Goal: Task Accomplishment & Management: Manage account settings

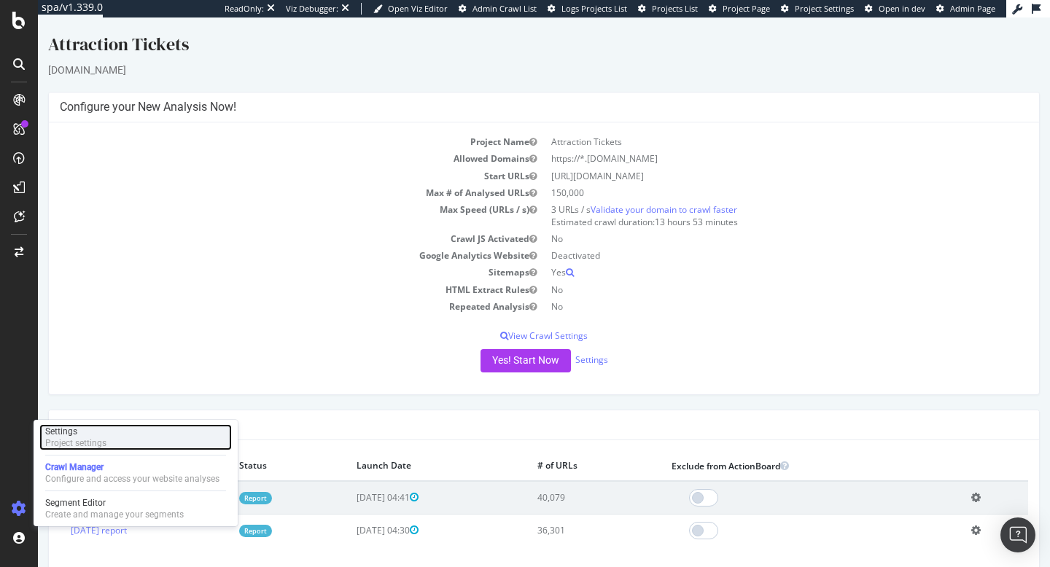
click at [82, 438] on div "Project settings" at bounding box center [75, 444] width 61 height 12
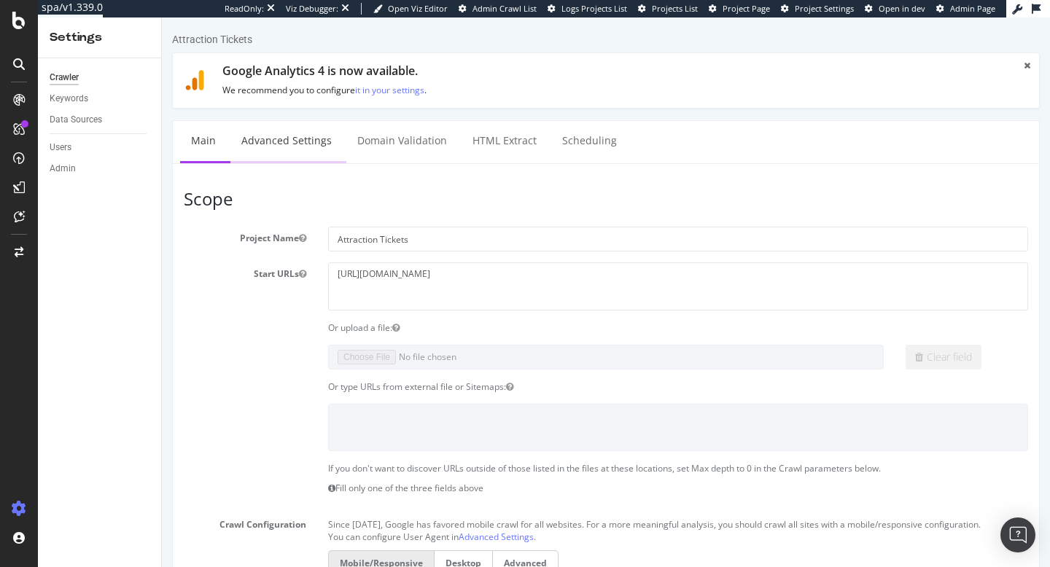
click at [294, 146] on link "Advanced Settings" at bounding box center [286, 141] width 112 height 40
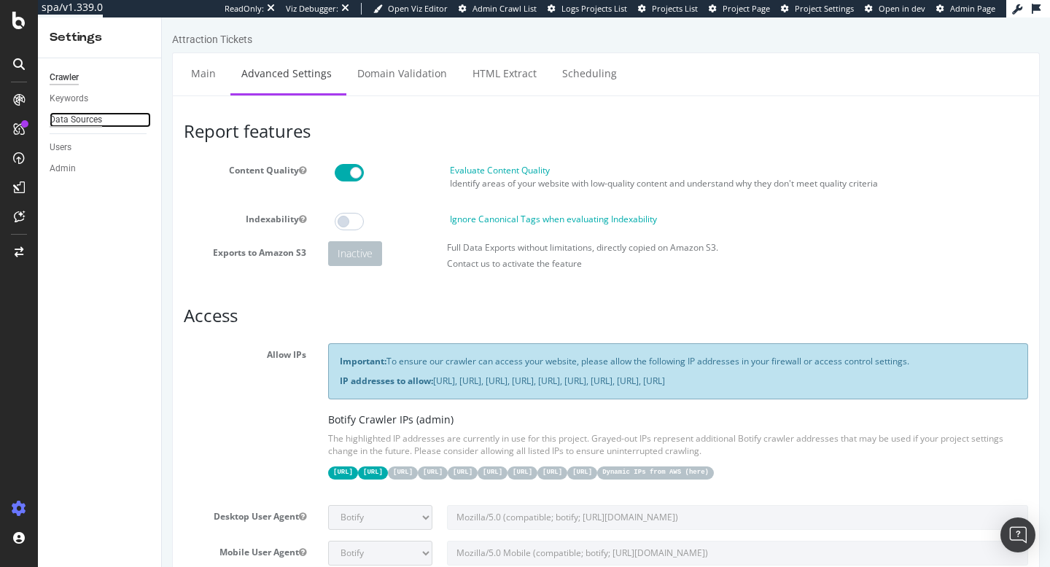
click at [77, 117] on div "Data Sources" at bounding box center [76, 119] width 53 height 15
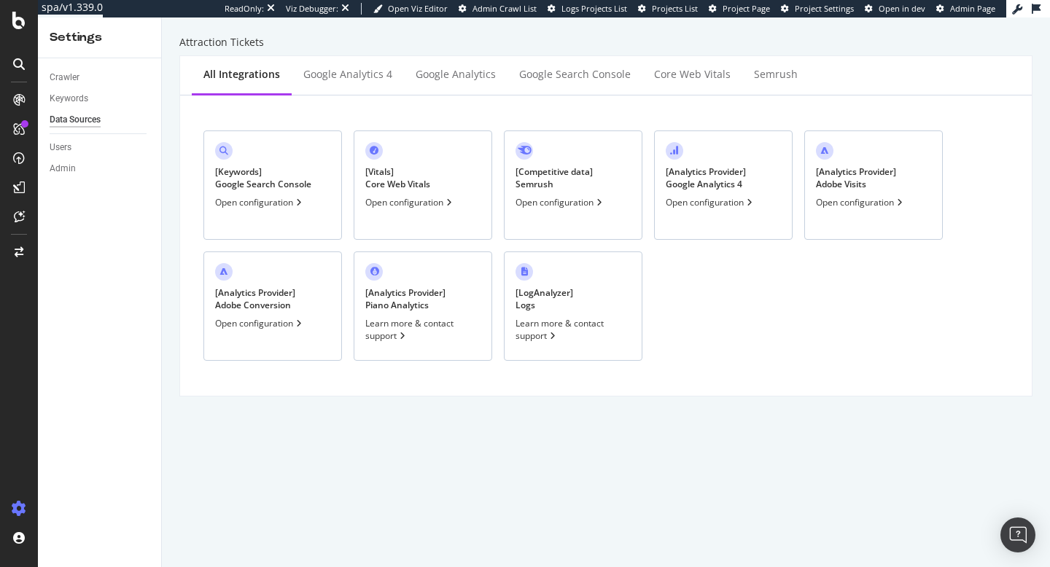
click at [284, 160] on div "[ Keywords ] Google Search Console Open configuration" at bounding box center [272, 185] width 139 height 109
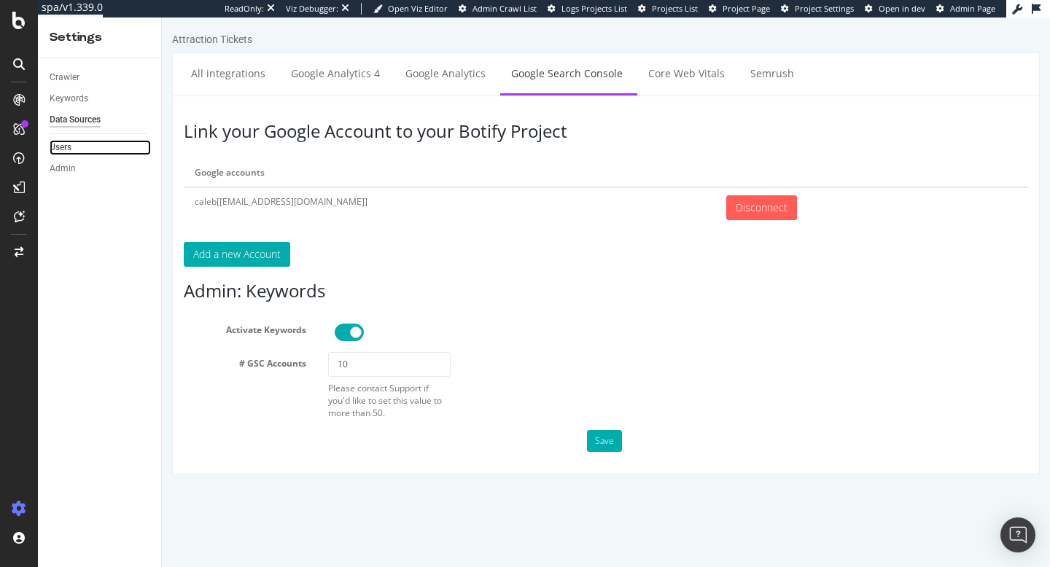
click at [90, 147] on link "Users" at bounding box center [100, 147] width 101 height 15
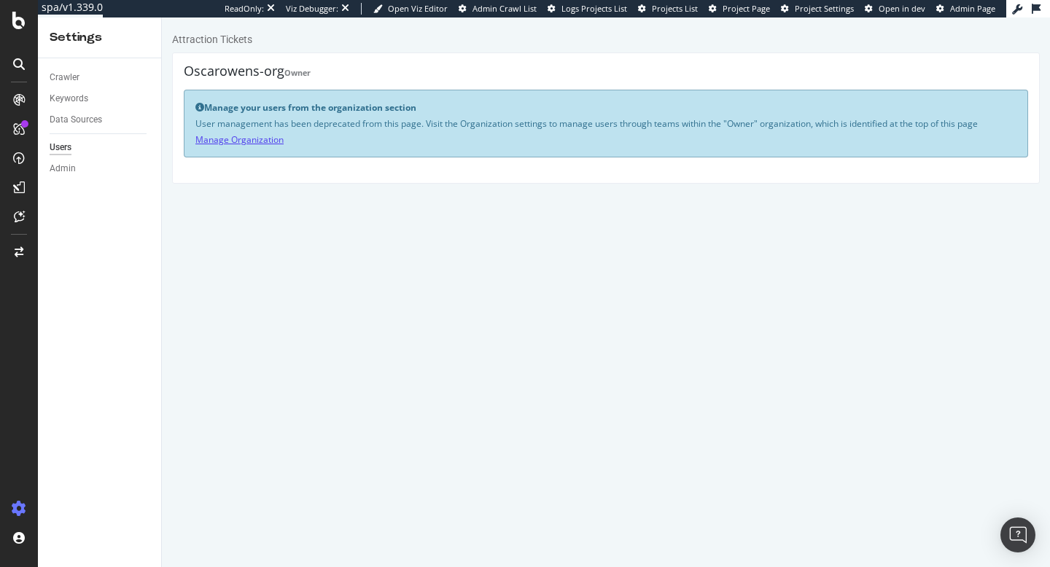
click at [268, 141] on link "Manage Organization" at bounding box center [239, 139] width 88 height 12
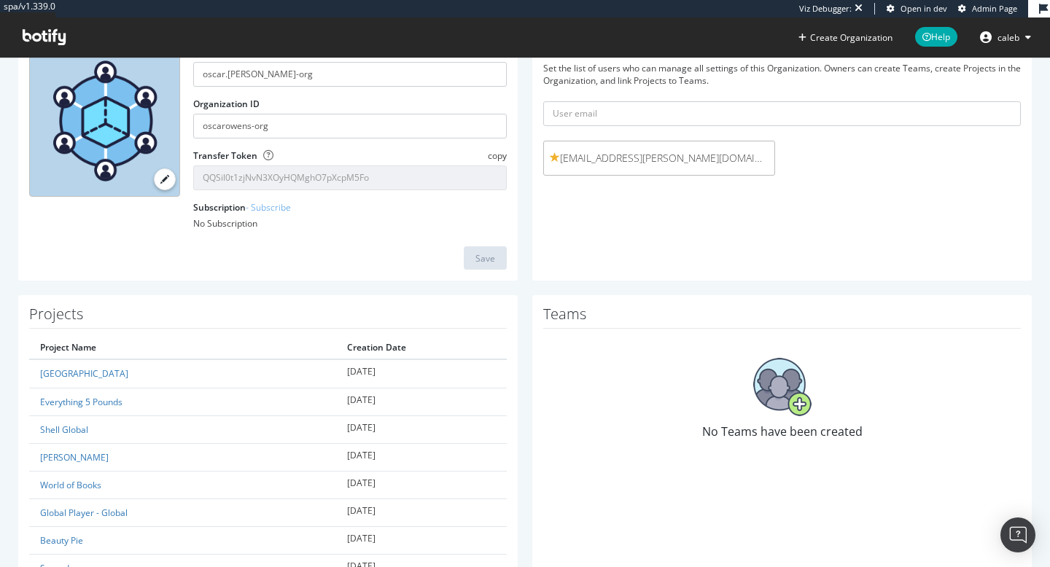
scroll to position [123, 0]
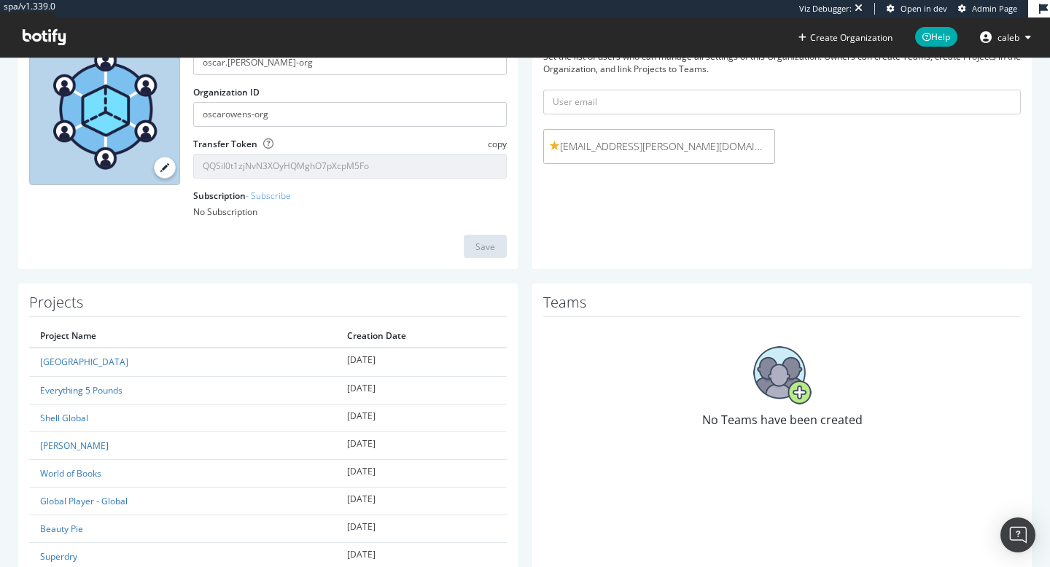
click at [760, 402] on img at bounding box center [782, 375] width 58 height 58
click at [785, 388] on img at bounding box center [782, 375] width 58 height 58
click at [808, 399] on img at bounding box center [782, 375] width 58 height 58
click at [803, 435] on div "No Teams have been created" at bounding box center [782, 387] width 478 height 126
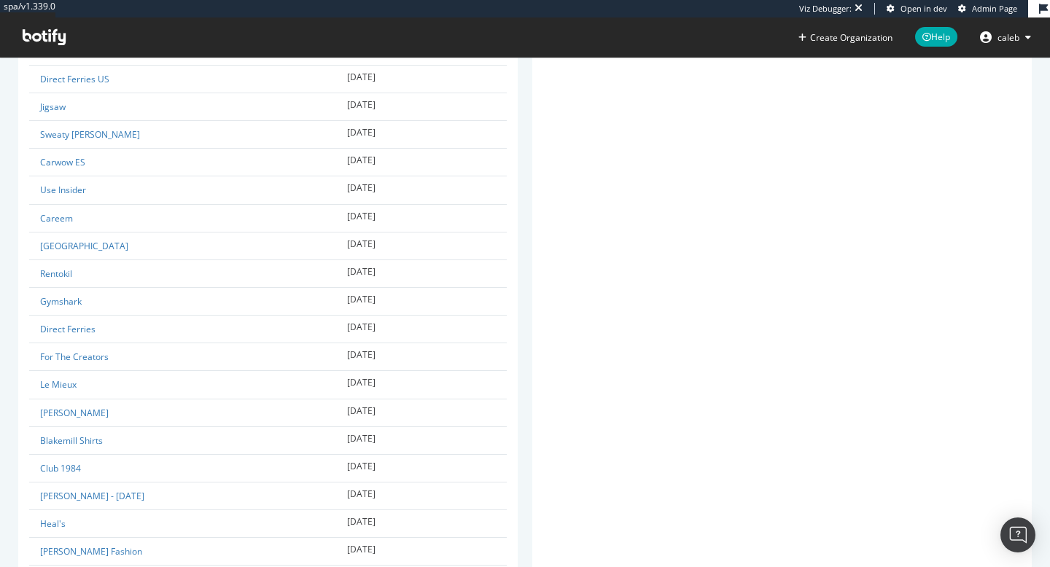
scroll to position [3060, 0]
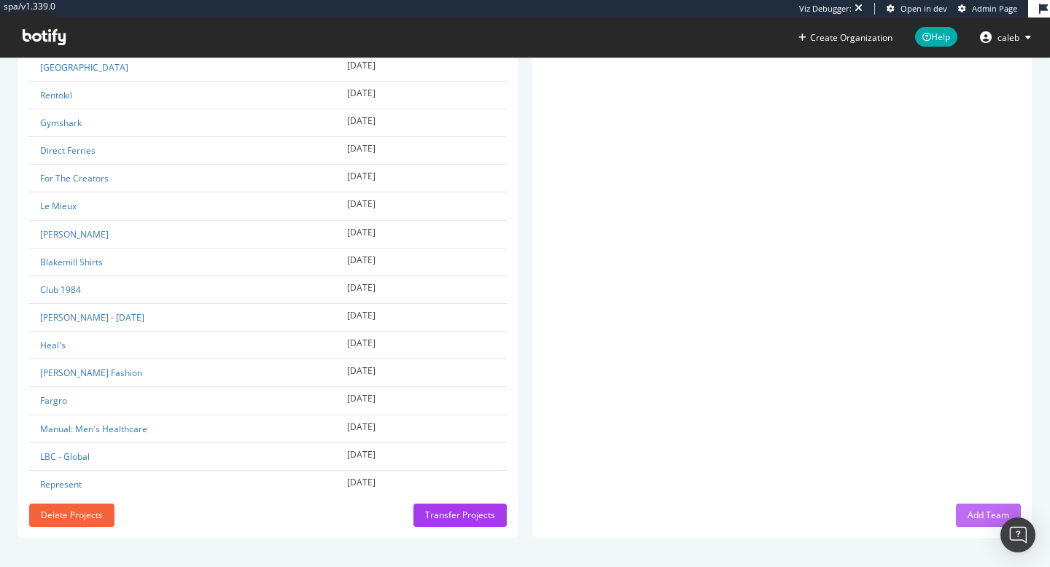
click at [964, 511] on button "Add Team" at bounding box center [988, 515] width 65 height 23
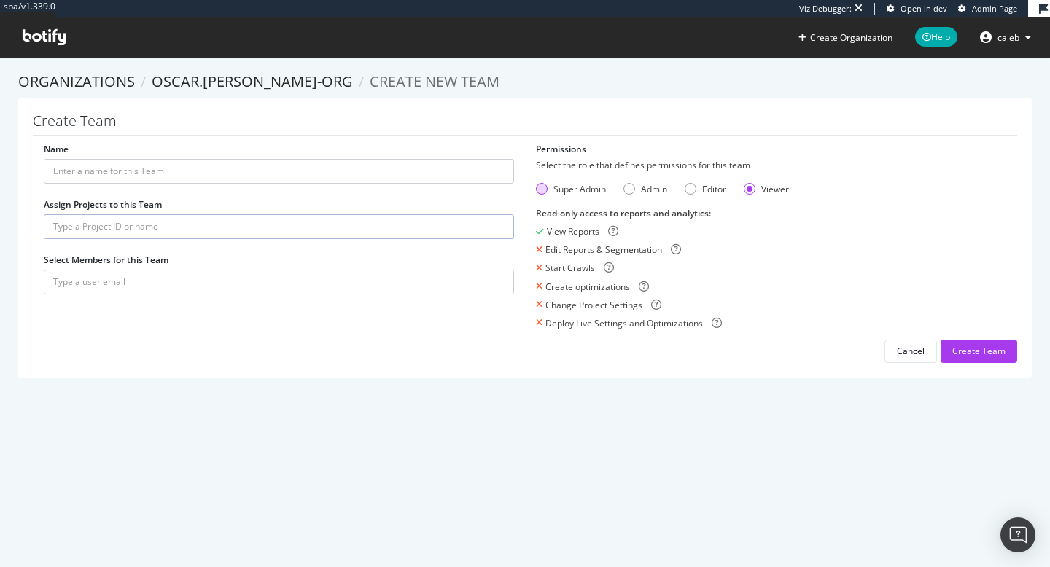
click at [544, 191] on div "Super Admin" at bounding box center [542, 189] width 12 height 12
click at [273, 156] on div "Name" at bounding box center [279, 163] width 470 height 41
click at [273, 168] on input "Name" at bounding box center [279, 171] width 470 height 25
type input "Caleb"
click at [145, 230] on input "text" at bounding box center [279, 226] width 470 height 25
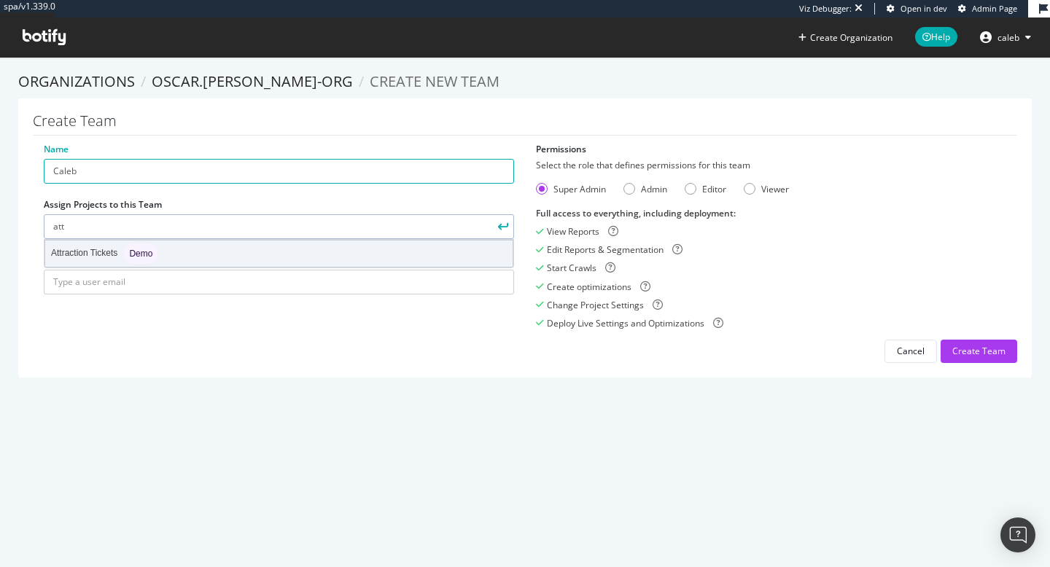
type input "att"
click at [127, 253] on div "Demo" at bounding box center [140, 254] width 35 height 20
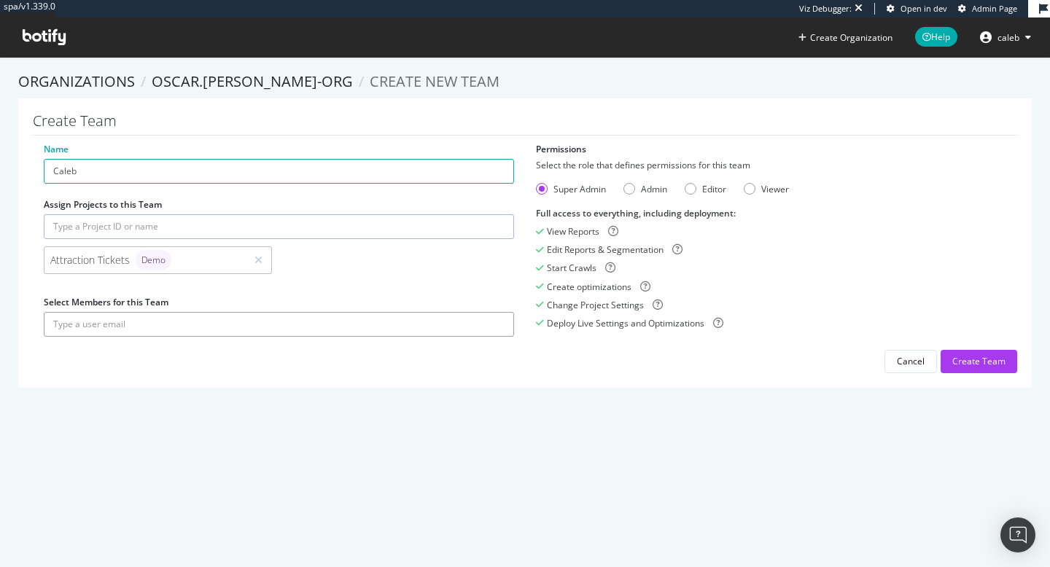
click at [187, 323] on input "text" at bounding box center [279, 324] width 470 height 25
type input "caleb@botify.com"
click at [489, 312] on button "submit" at bounding box center [501, 324] width 25 height 25
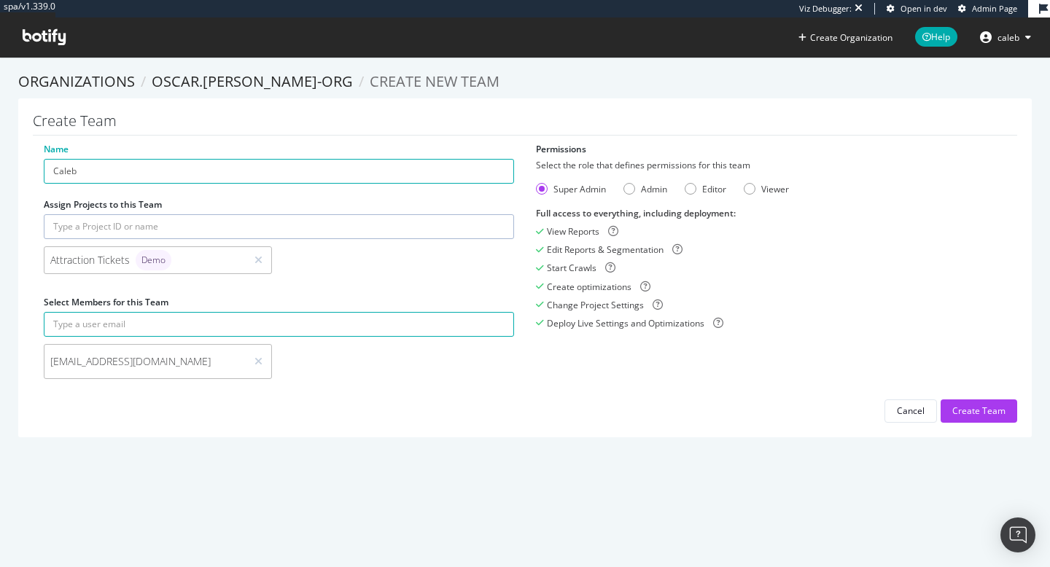
click at [489, 413] on div "Name Caleb Assign Projects to this Team Attraction Tickets Demo Select Members …" at bounding box center [525, 283] width 984 height 280
click at [960, 412] on div "Create Team" at bounding box center [978, 411] width 53 height 12
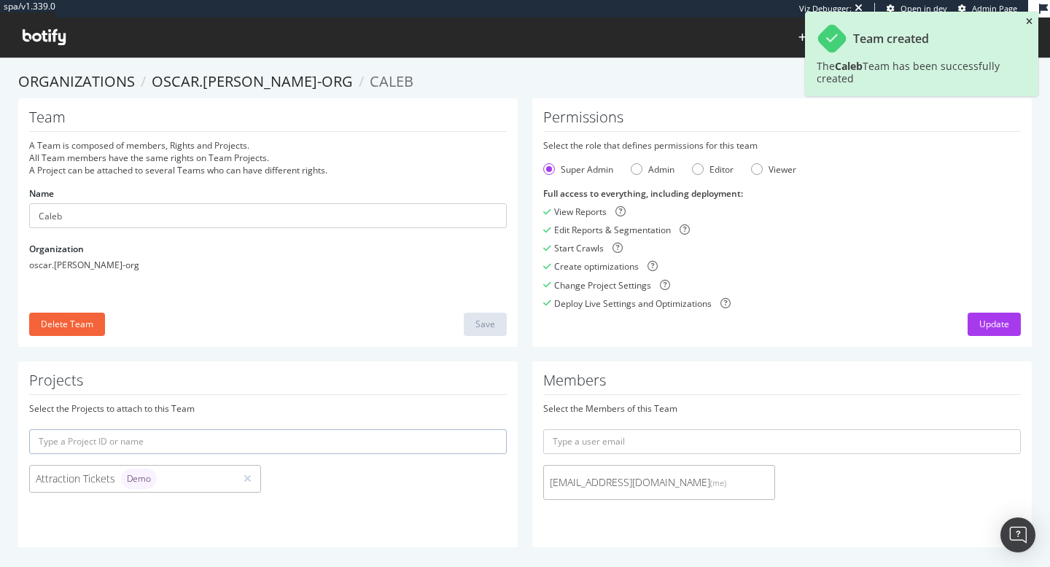
click at [1029, 23] on icon "close toast" at bounding box center [1029, 22] width 7 height 9
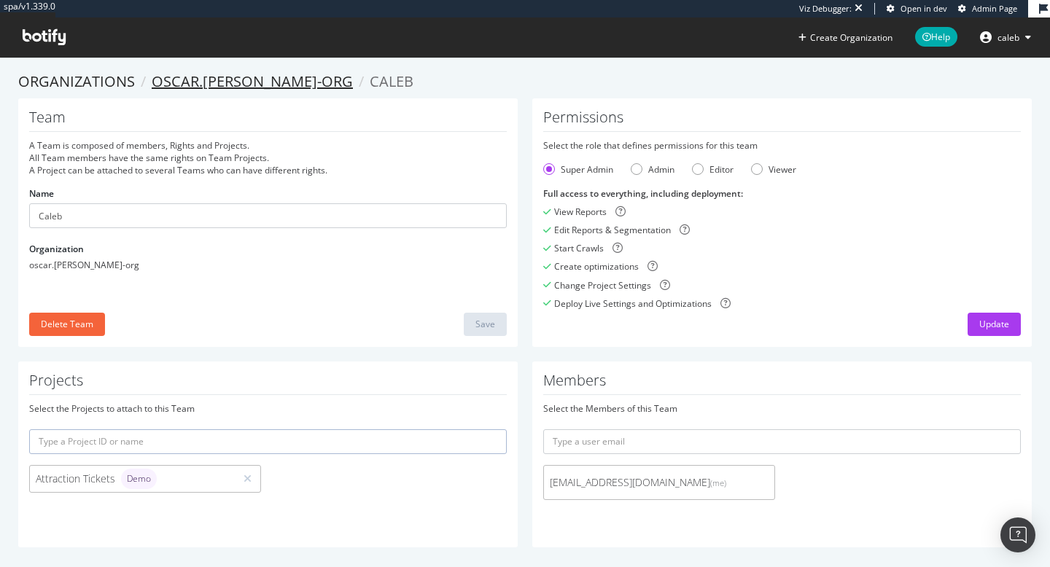
click at [233, 77] on link "oscar.owens-org" at bounding box center [252, 81] width 201 height 20
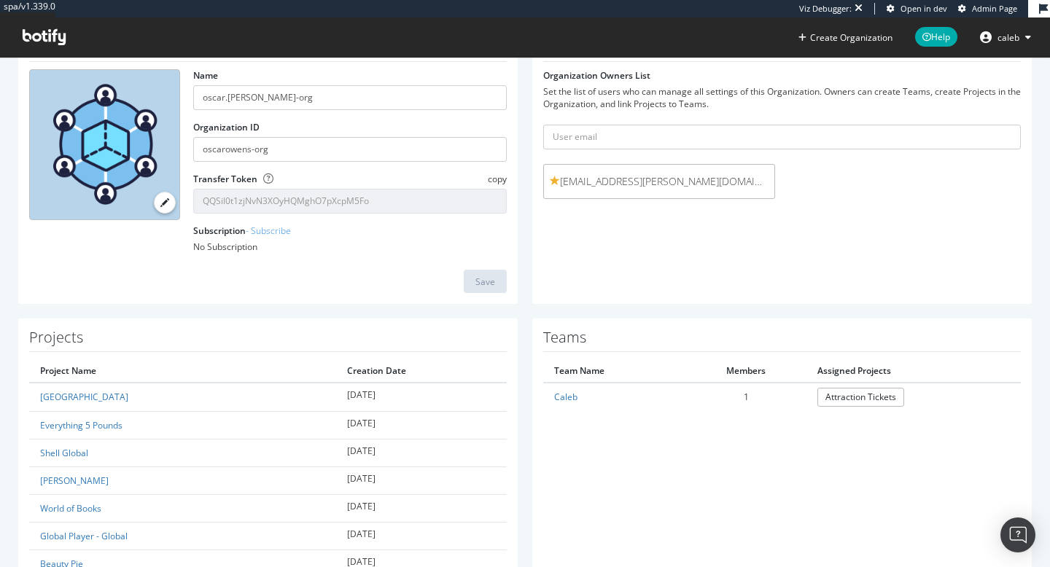
scroll to position [1953, 0]
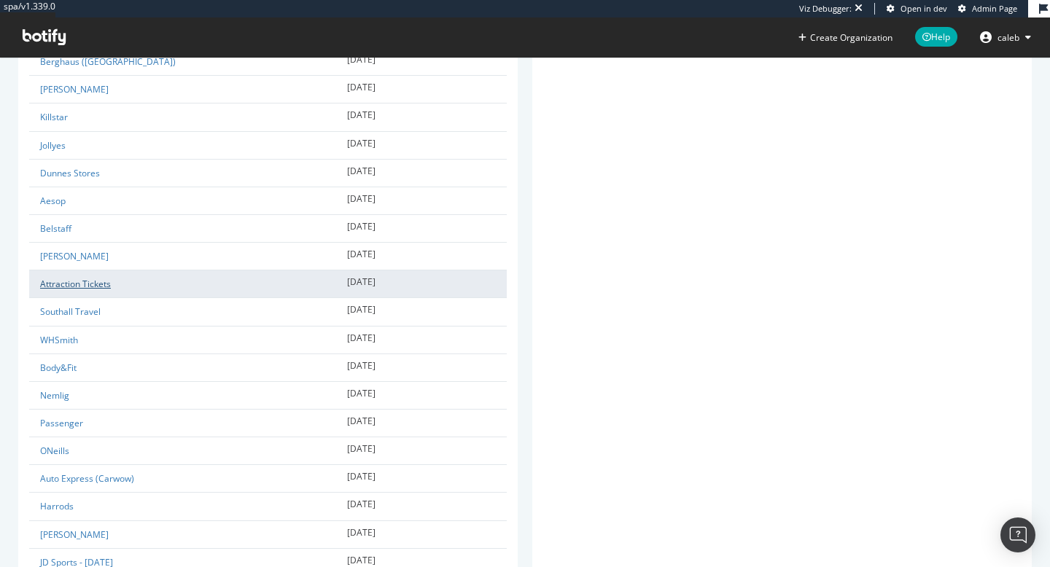
click at [84, 285] on link "Attraction Tickets" at bounding box center [75, 284] width 71 height 12
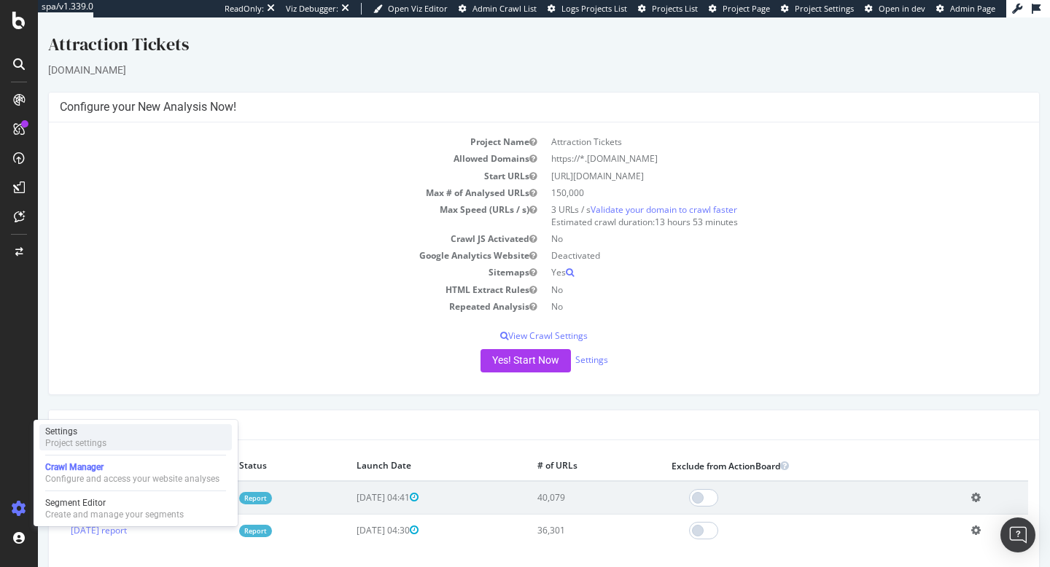
click at [90, 440] on div "Project settings" at bounding box center [75, 444] width 61 height 12
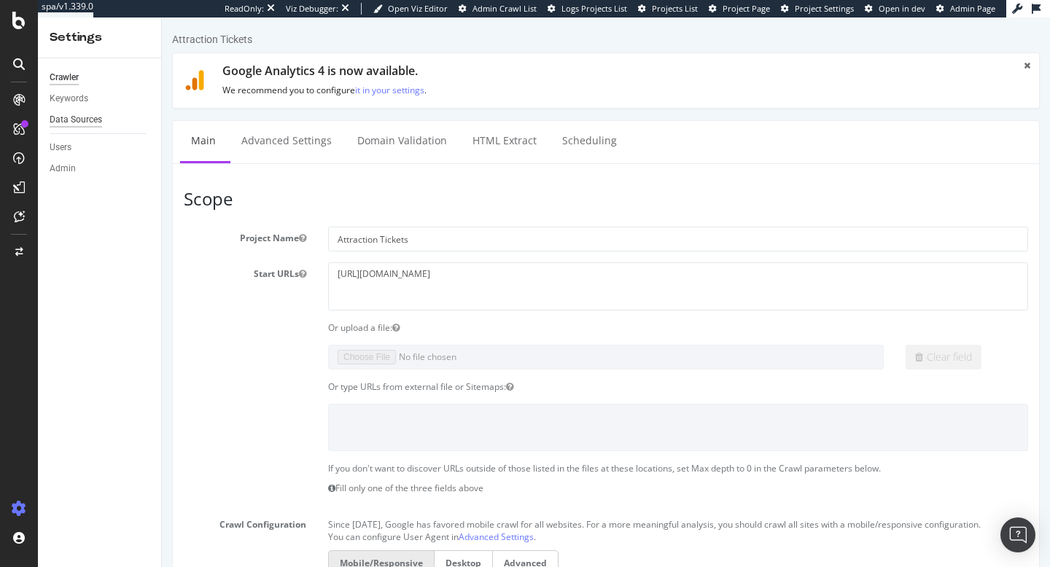
click at [96, 123] on div "Data Sources" at bounding box center [76, 119] width 53 height 15
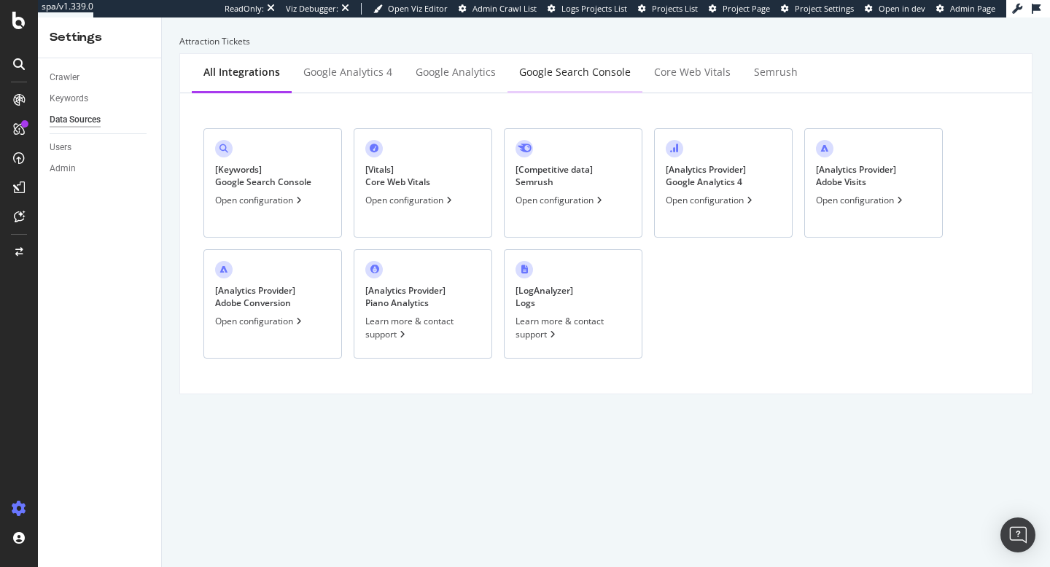
click at [556, 73] on div "Google Search Console" at bounding box center [575, 72] width 112 height 15
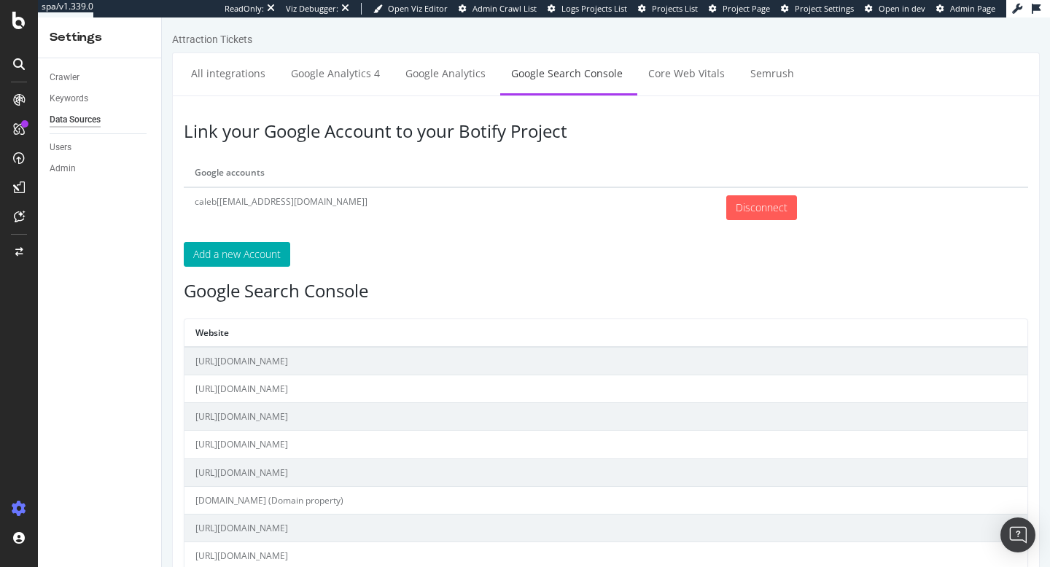
scroll to position [226, 0]
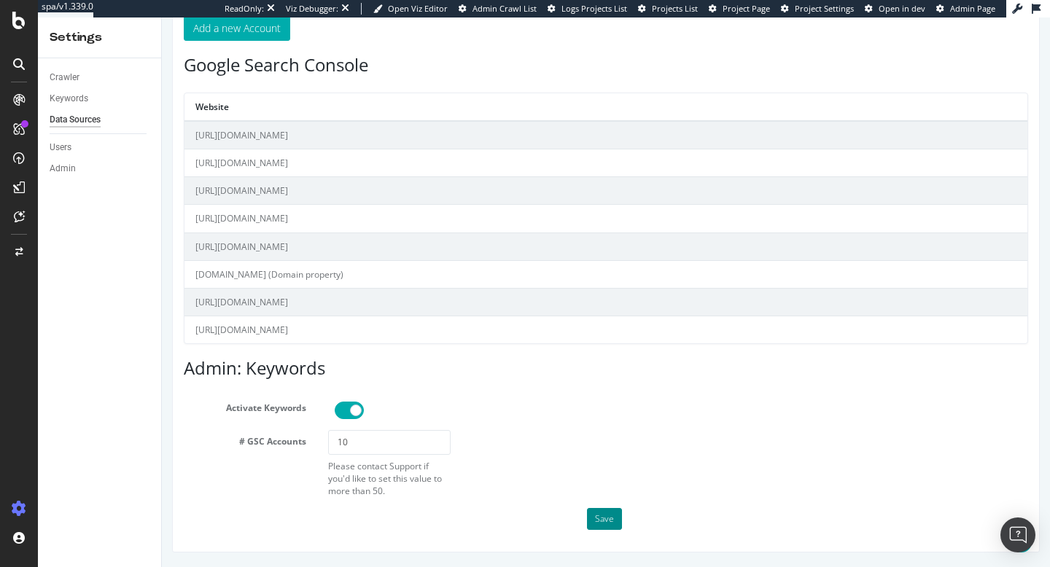
click at [613, 525] on button "Save" at bounding box center [604, 519] width 35 height 22
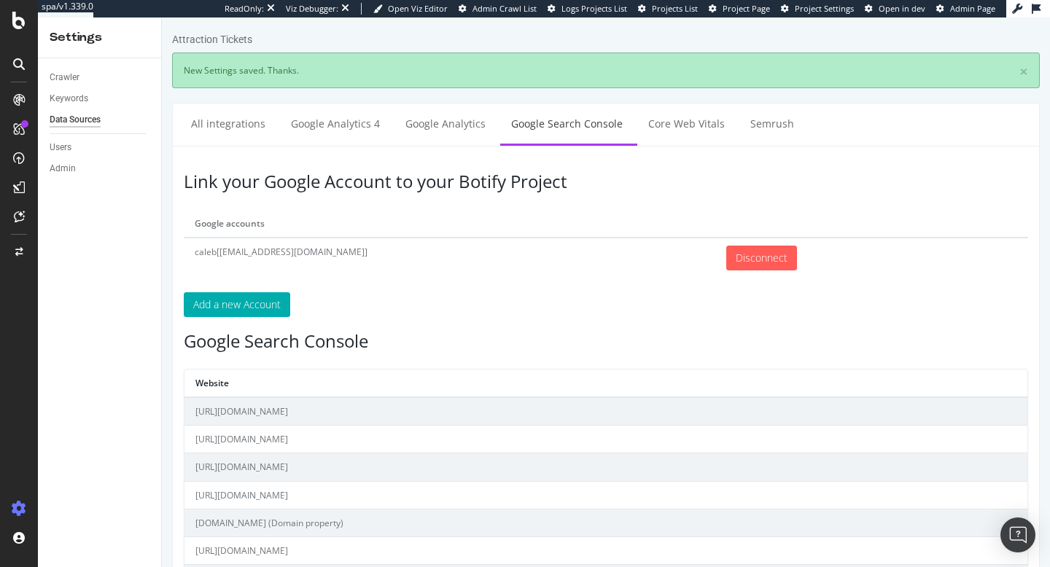
scroll to position [0, 0]
click at [83, 98] on div "Keywords" at bounding box center [69, 98] width 39 height 15
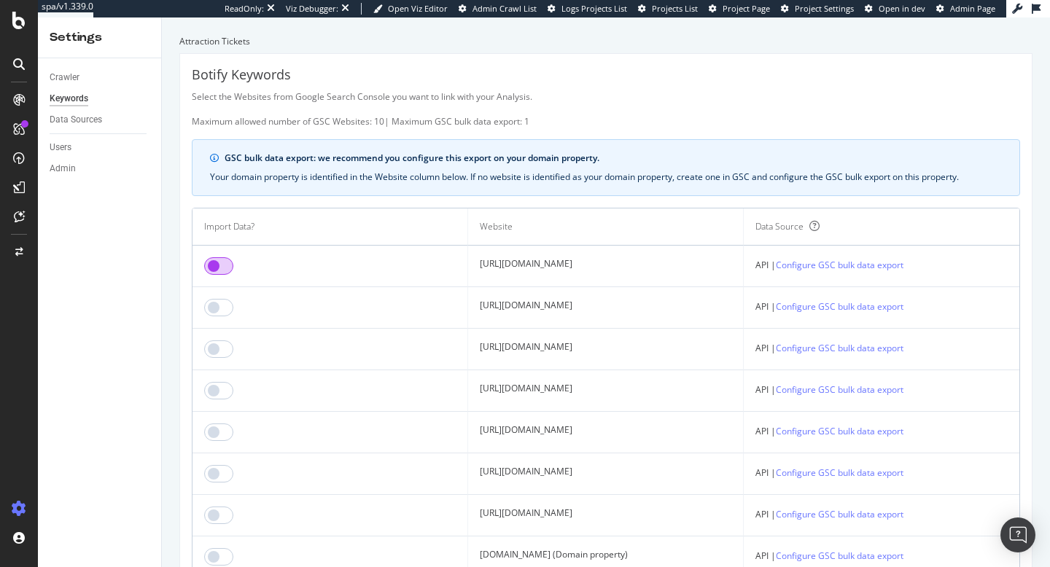
click at [217, 266] on input "checkbox" at bounding box center [218, 266] width 29 height 18
click at [217, 300] on input "checkbox" at bounding box center [218, 308] width 29 height 18
click at [219, 338] on td at bounding box center [331, 350] width 276 height 42
click at [219, 346] on input "checkbox" at bounding box center [218, 350] width 29 height 18
click at [227, 391] on input "checkbox" at bounding box center [218, 391] width 29 height 18
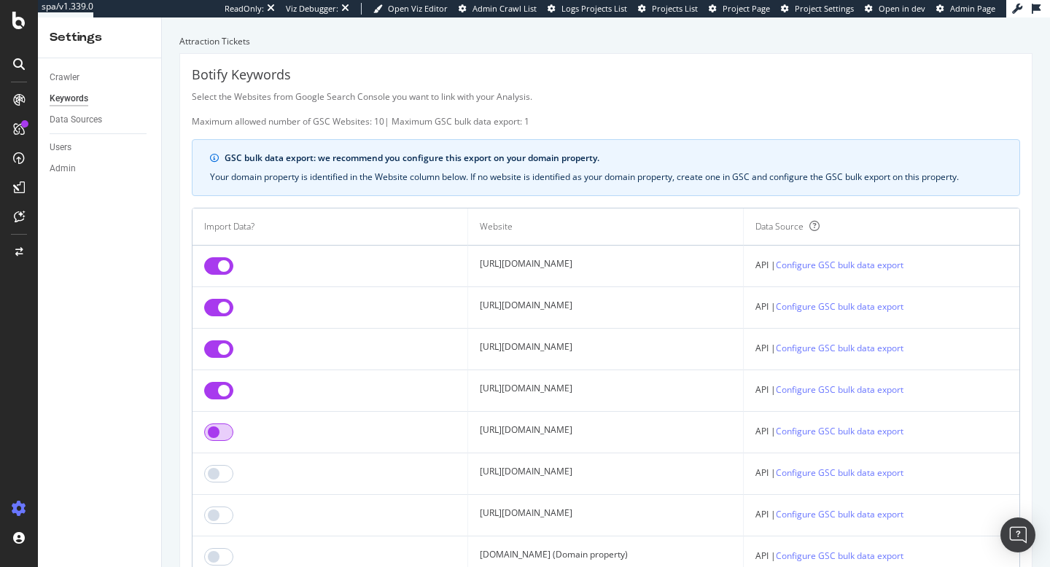
click at [225, 436] on input "checkbox" at bounding box center [218, 433] width 29 height 18
click at [228, 468] on input "checkbox" at bounding box center [218, 474] width 29 height 18
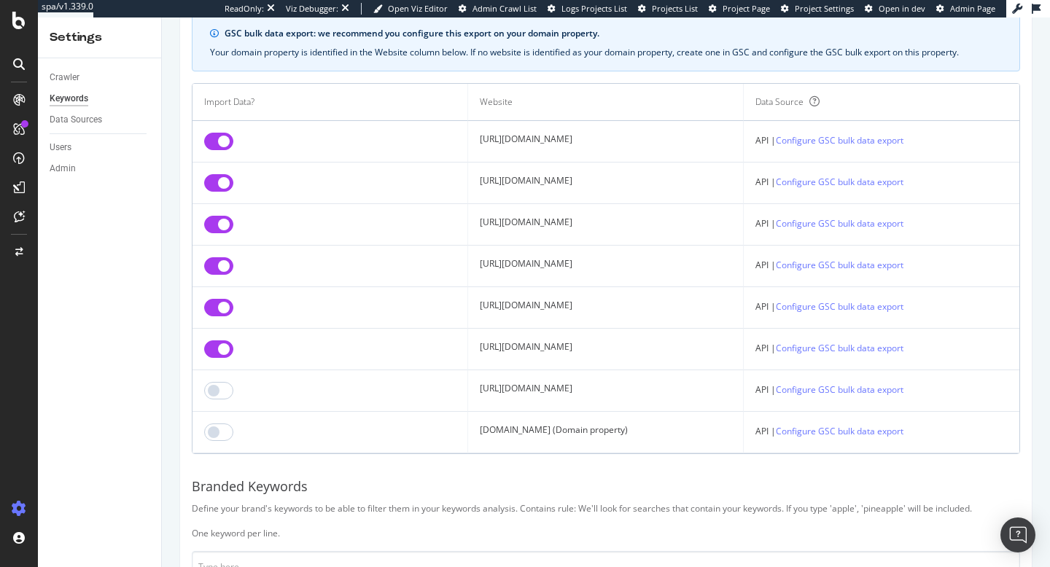
scroll to position [133, 0]
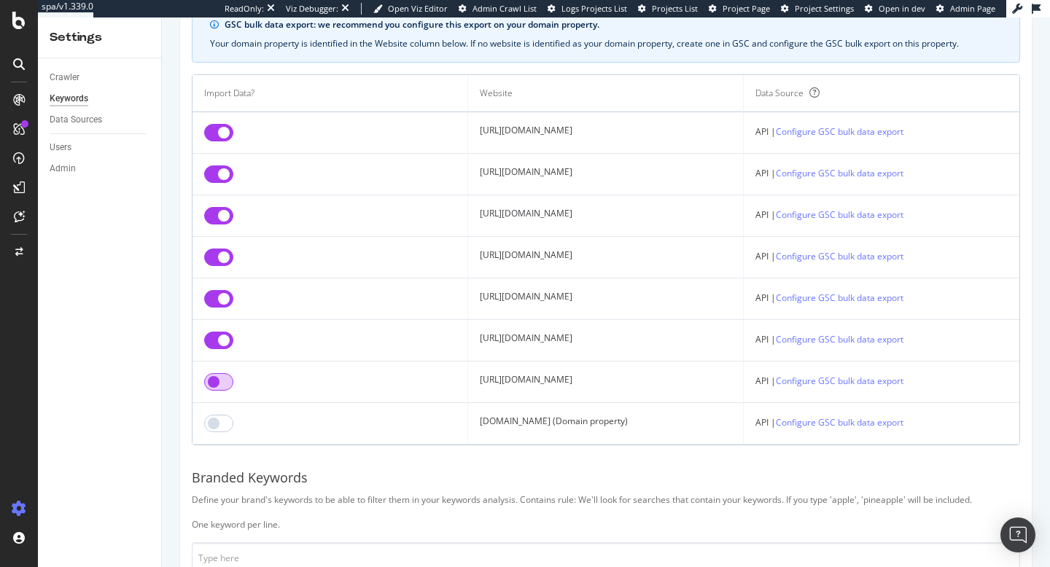
click at [225, 388] on input "checkbox" at bounding box center [218, 382] width 29 height 18
click at [226, 426] on input "checkbox" at bounding box center [218, 424] width 29 height 18
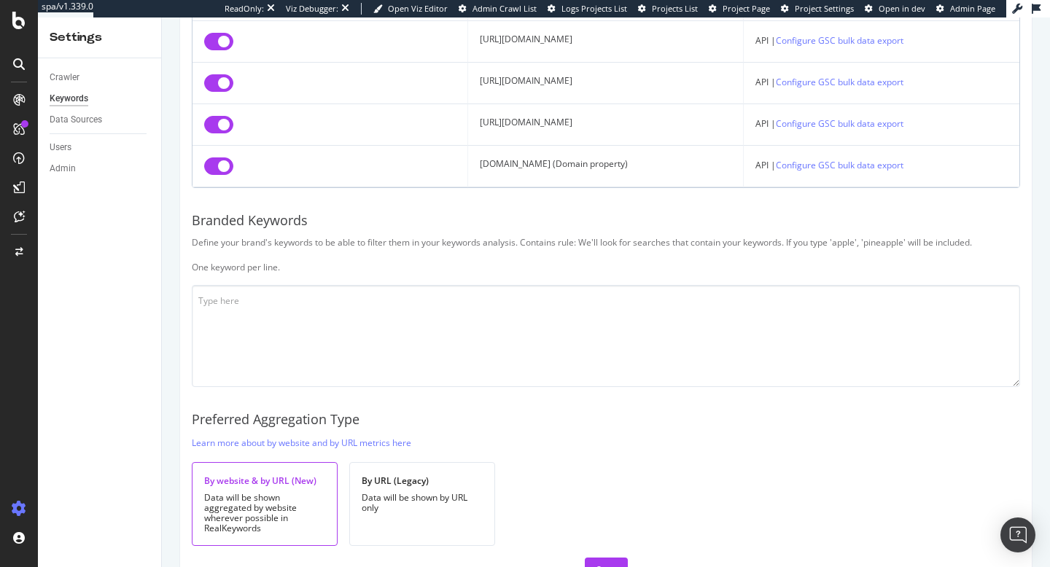
scroll to position [413, 0]
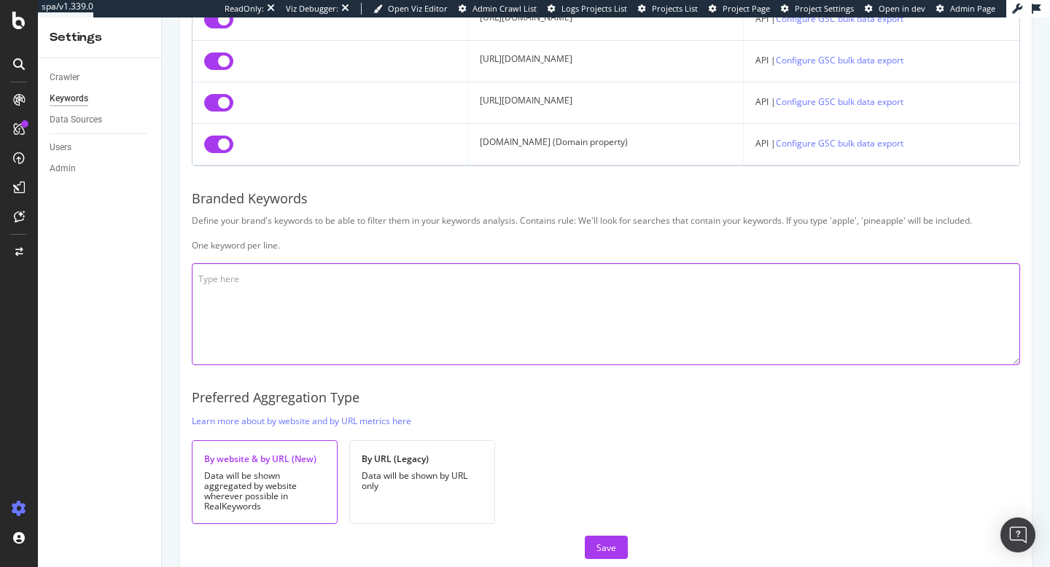
click at [416, 305] on textarea at bounding box center [606, 314] width 828 height 102
click at [206, 308] on textarea "attraction attract tickets a-tickets" at bounding box center [606, 314] width 828 height 102
drag, startPoint x: 263, startPoint y: 279, endPoint x: 136, endPoint y: 278, distance: 126.9
click at [136, 278] on div "Settings Crawler Keywords Data Sources Users Admin Attraction Tickets Botify Ke…" at bounding box center [544, 293] width 1012 height 550
paste textarea "attraction"
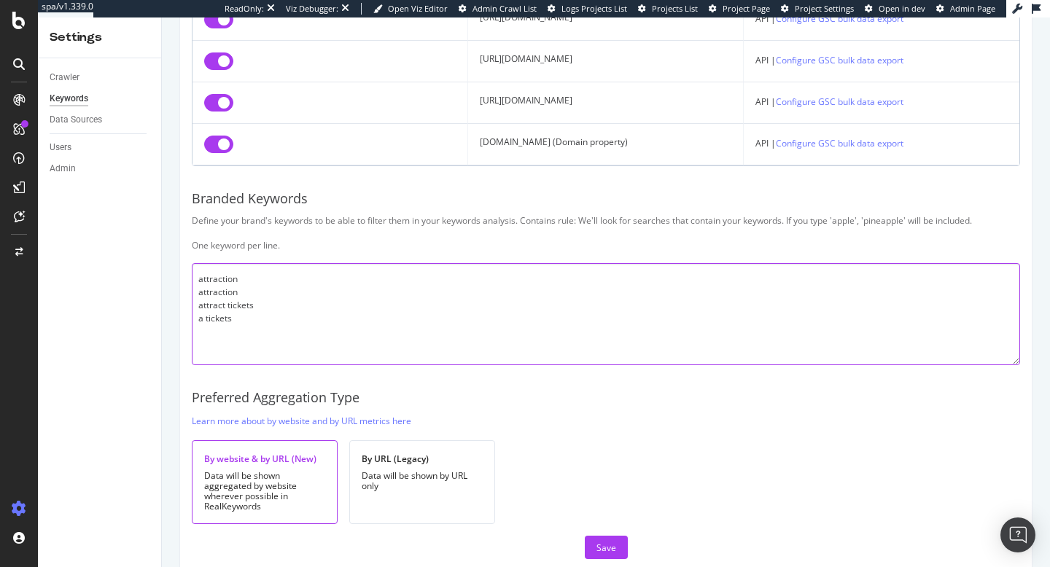
click at [209, 294] on textarea "attraction attraction attract tickets a tickets" at bounding box center [606, 314] width 828 height 102
click at [260, 288] on textarea "attraction atraction attract tickets a tickets" at bounding box center [606, 314] width 828 height 102
click at [281, 273] on textarea "attraction atraction t attract tickets a tickets" at bounding box center [606, 314] width 828 height 102
click at [270, 296] on textarea "attraction t atraction t attract tickets a tickets" at bounding box center [606, 314] width 828 height 102
click at [255, 281] on textarea "attraction t atraction t attract tickets a tickets" at bounding box center [606, 314] width 828 height 102
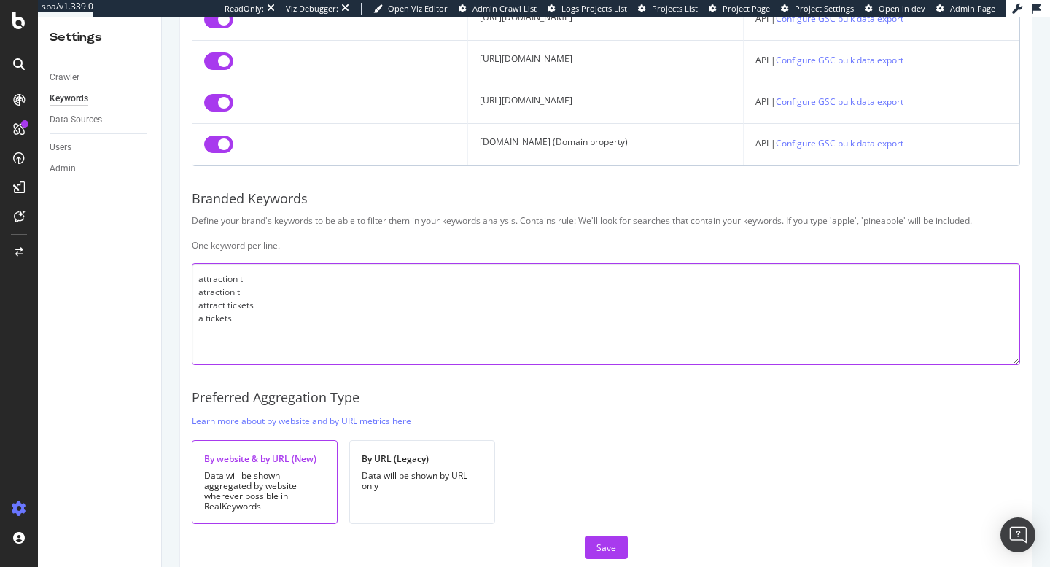
click at [271, 292] on textarea "attraction t atraction t attract tickets a tickets" at bounding box center [606, 314] width 828 height 102
type textarea "attraction t atraction t attrraction t attract tickets a tickets"
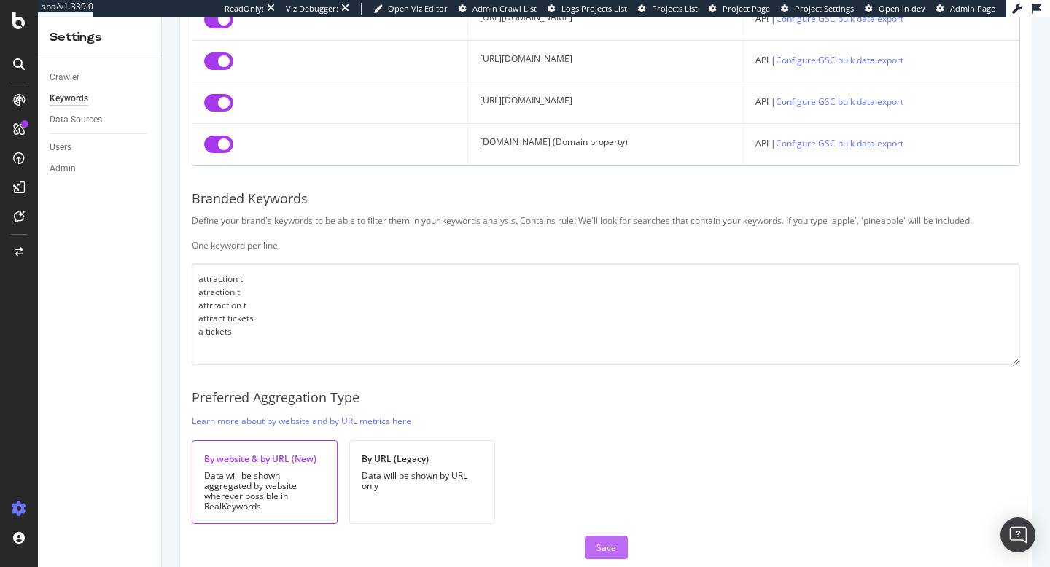
click at [604, 545] on div "Save" at bounding box center [606, 548] width 20 height 12
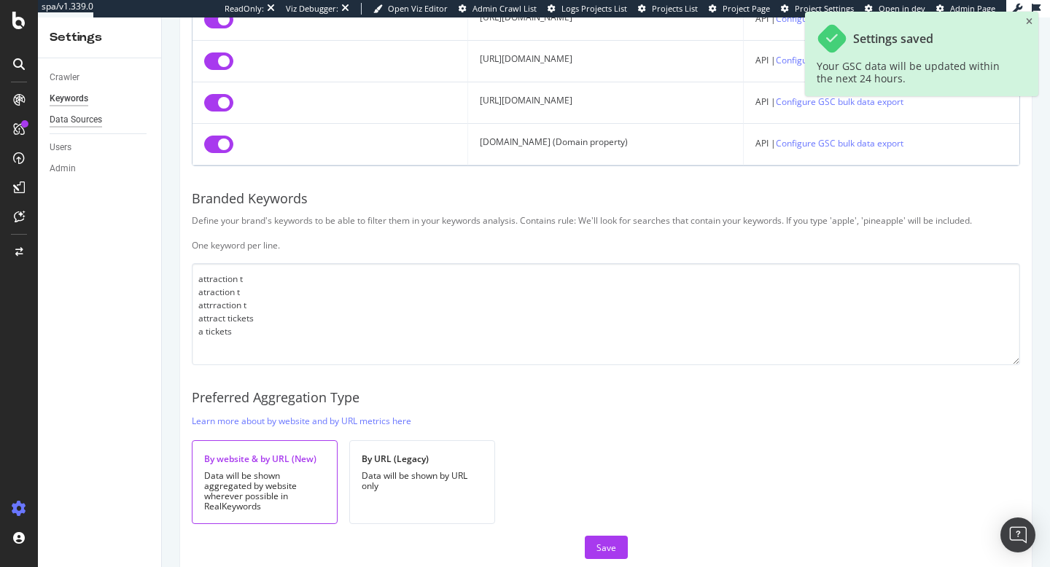
click at [64, 123] on div "Data Sources" at bounding box center [76, 119] width 53 height 15
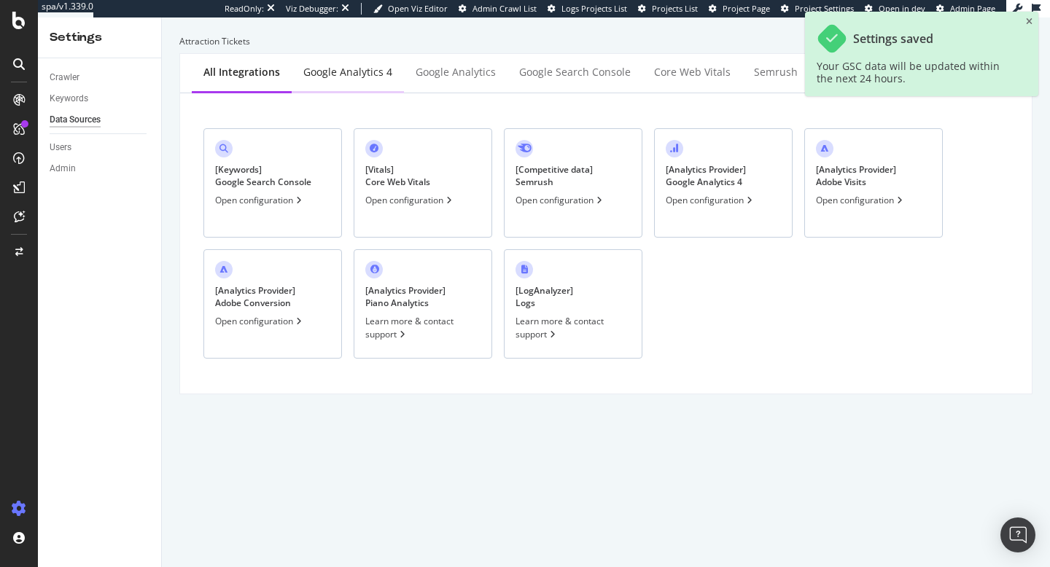
click at [384, 74] on div "Google Analytics 4" at bounding box center [347, 72] width 89 height 15
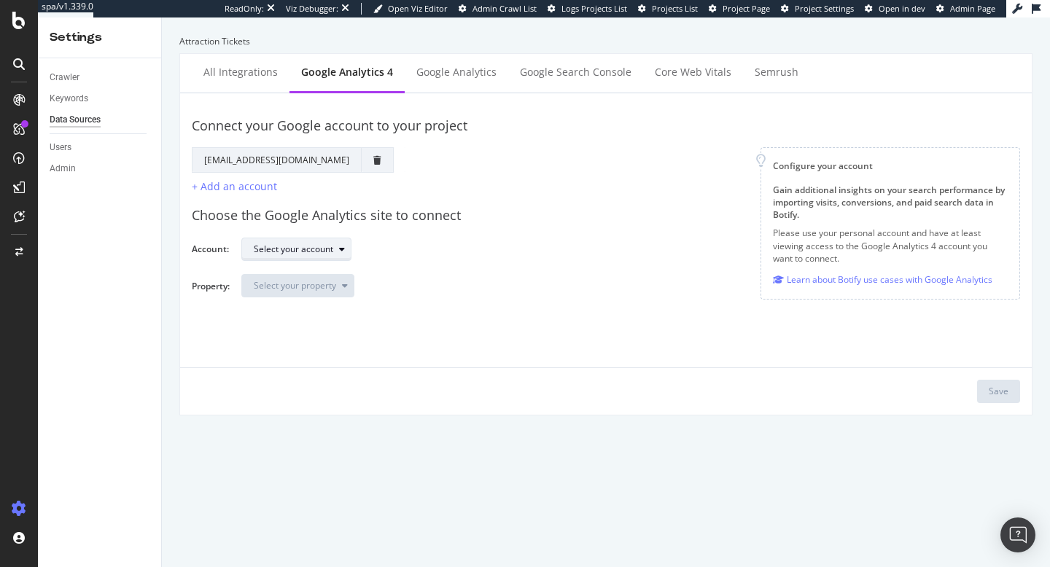
click at [324, 249] on div "Select your account" at bounding box center [293, 249] width 79 height 9
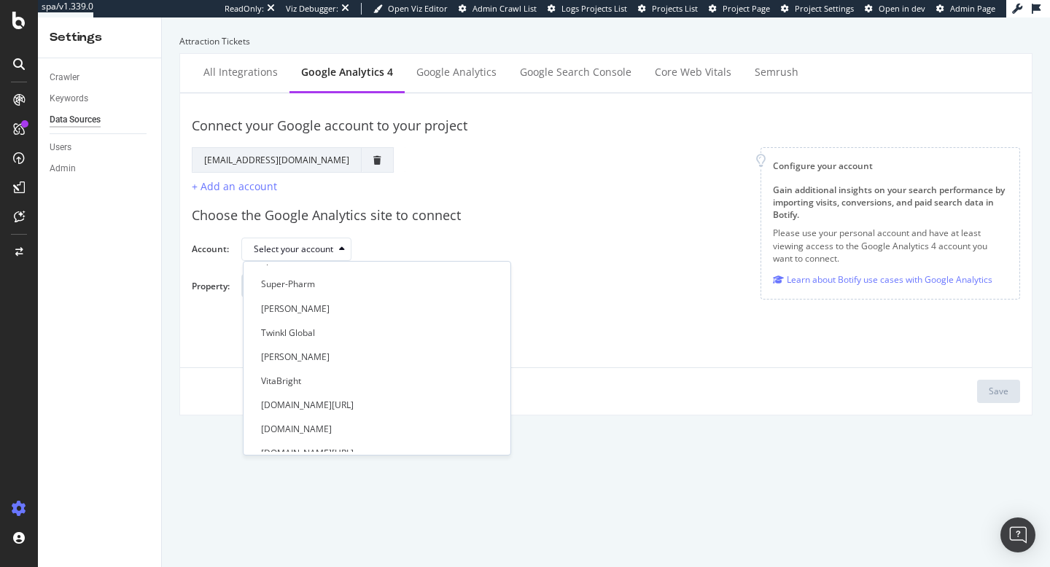
scroll to position [942, 0]
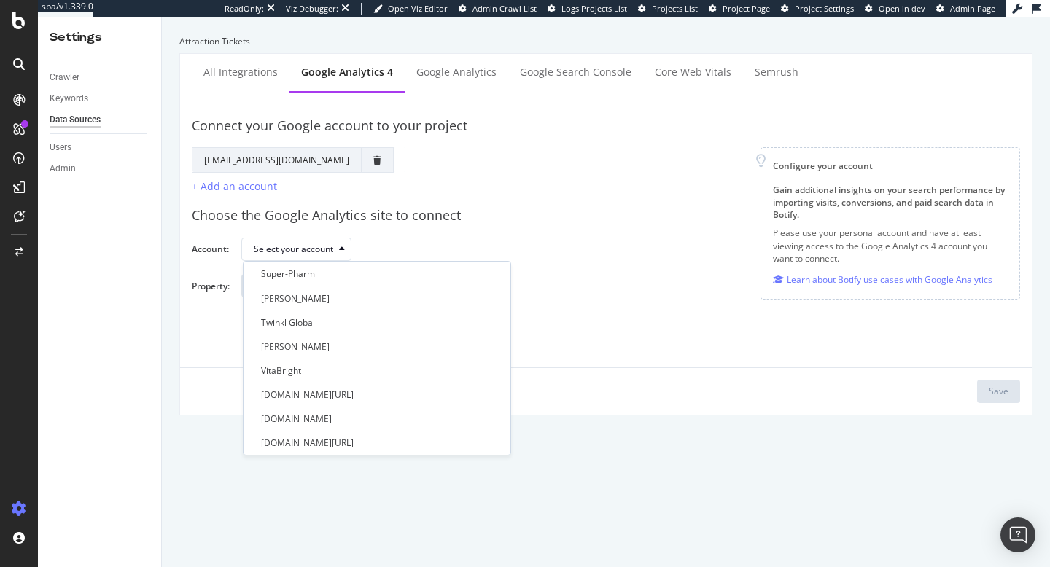
click at [541, 352] on div "Connect your Google account to your project Google Account Action Reconnect Acc…" at bounding box center [606, 254] width 828 height 298
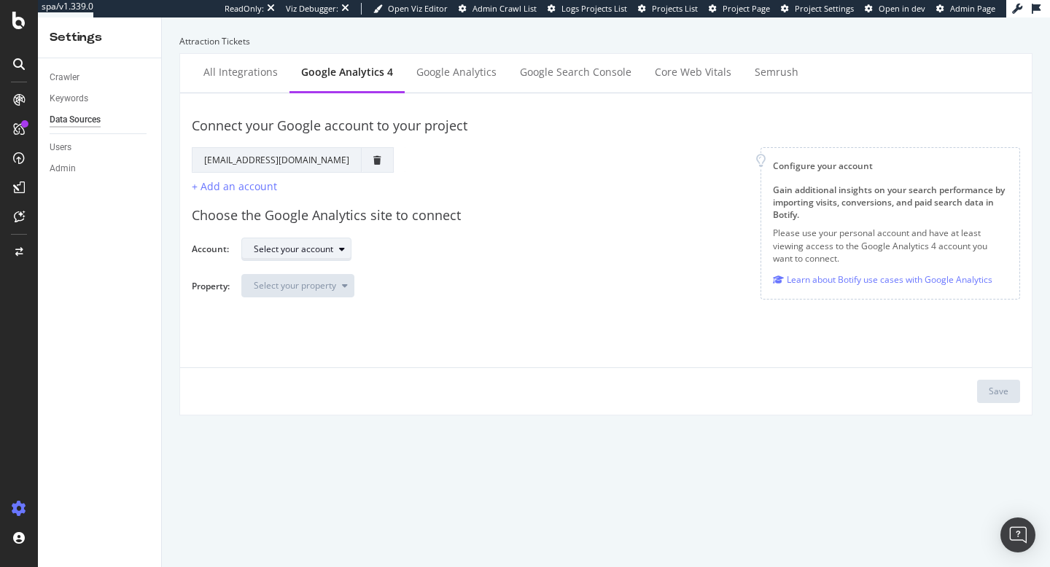
click at [324, 254] on div "Select your account" at bounding box center [293, 249] width 79 height 9
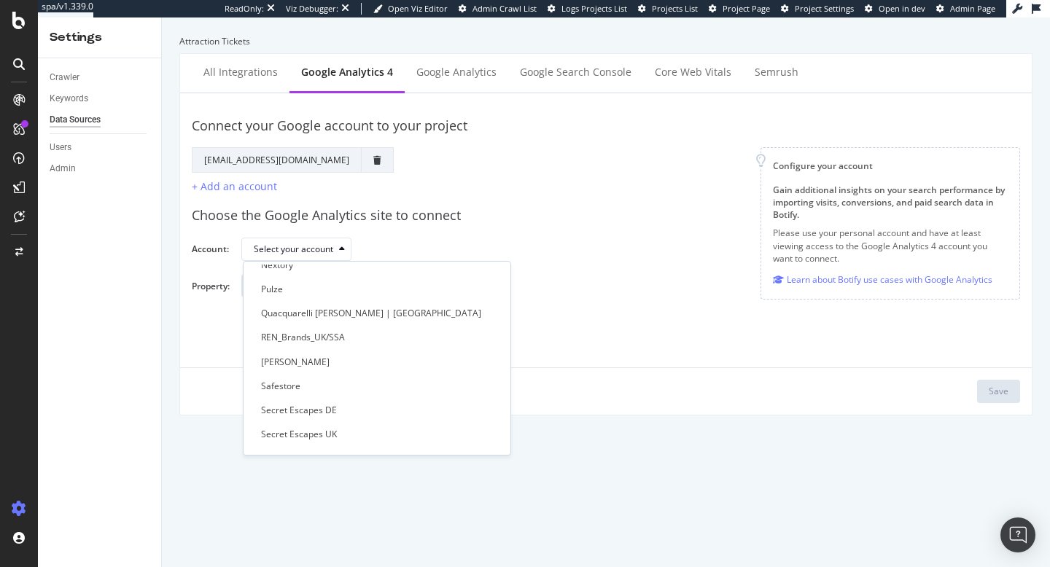
scroll to position [683, 0]
click at [327, 337] on div "REN_Brands_UK/SSA" at bounding box center [303, 339] width 84 height 12
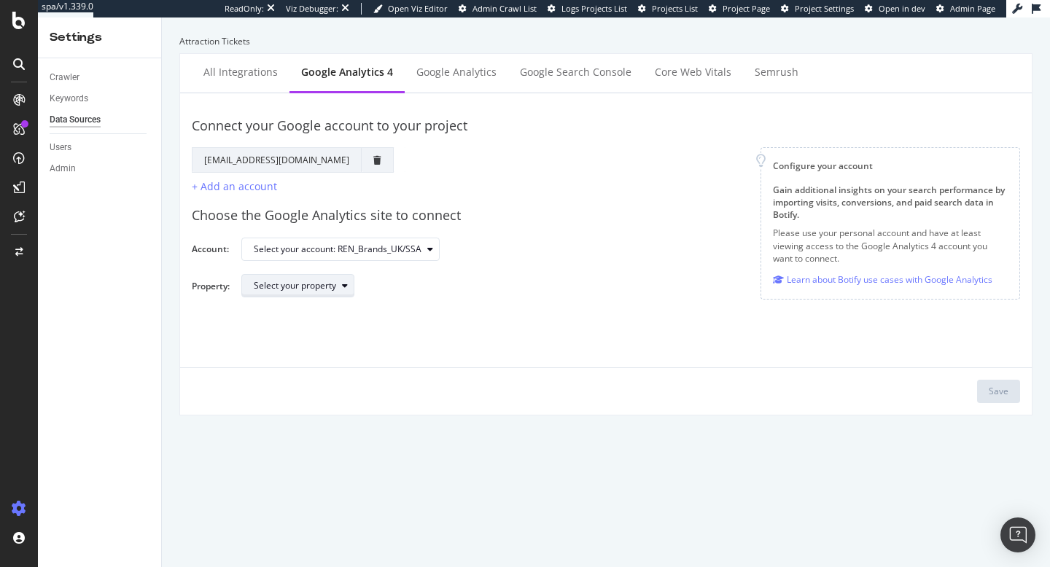
click at [318, 281] on div "Select your property" at bounding box center [295, 285] width 82 height 9
click at [402, 231] on div "Choose the Google Analytics site to connect Account: Select your account: REN_B…" at bounding box center [606, 252] width 828 height 114
click at [394, 245] on div "Select your account: REN_Brands_UK/SSA" at bounding box center [338, 249] width 168 height 9
click at [575, 306] on div "Select your property" at bounding box center [624, 291] width 767 height 35
